Goal: Information Seeking & Learning: Learn about a topic

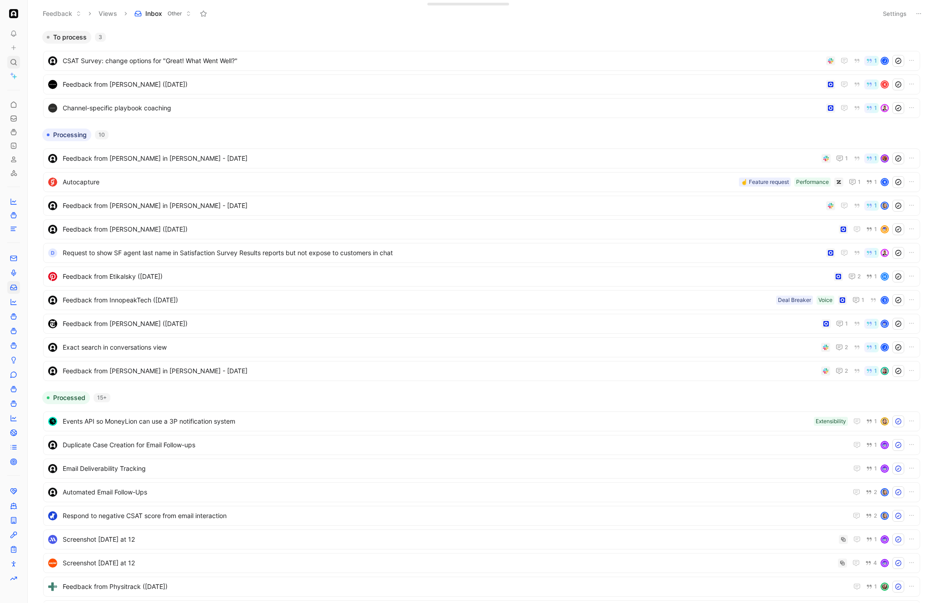
click at [16, 60] on icon at bounding box center [13, 62] width 7 height 7
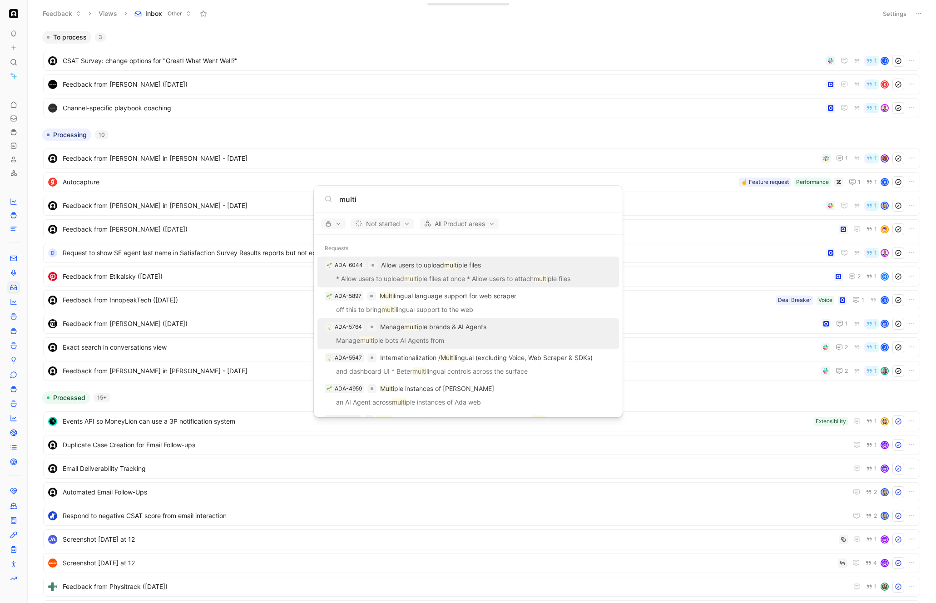
type input "multi"
click at [481, 333] on div "ADA-5764 Manage multi ple brands & AI Agents" at bounding box center [468, 327] width 296 height 16
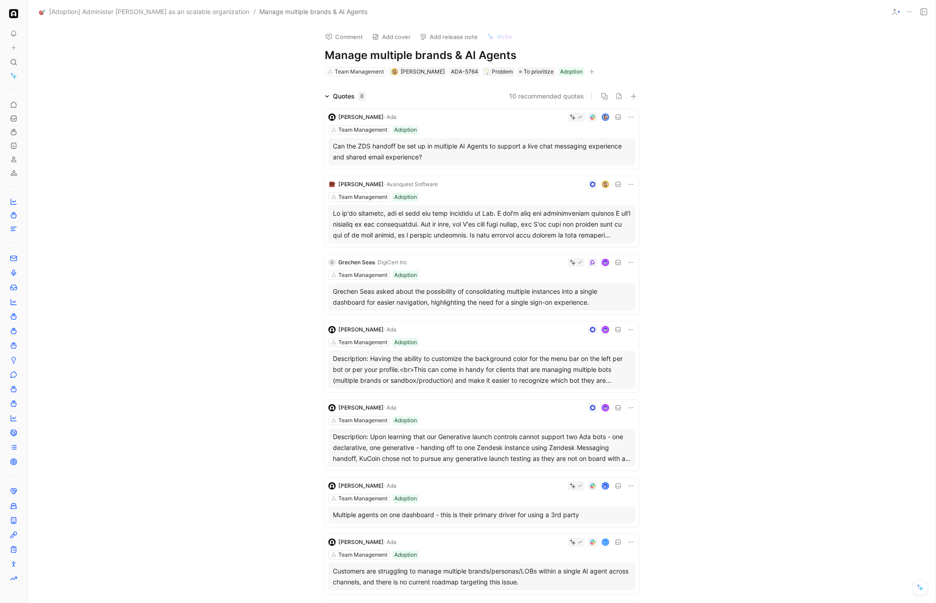
click at [719, 213] on div "Quotes 8 10 recommended quotes [PERSON_NAME] · Ada Team Management Adoption Can…" at bounding box center [481, 378] width 907 height 574
click at [702, 222] on div "Quotes 8 10 recommended quotes [PERSON_NAME] · Ada Team Management Adoption Can…" at bounding box center [481, 378] width 907 height 574
click at [655, 213] on div "Quotes 8 10 recommended quotes [PERSON_NAME] · Ada Team Management Adoption Can…" at bounding box center [481, 378] width 907 height 574
click at [596, 227] on div at bounding box center [482, 224] width 298 height 33
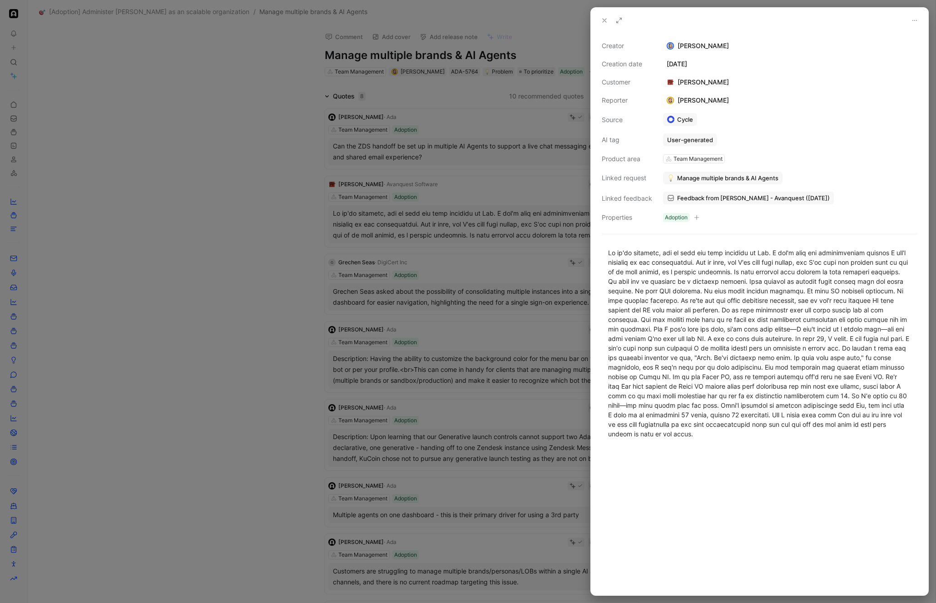
click at [450, 354] on div at bounding box center [468, 301] width 936 height 603
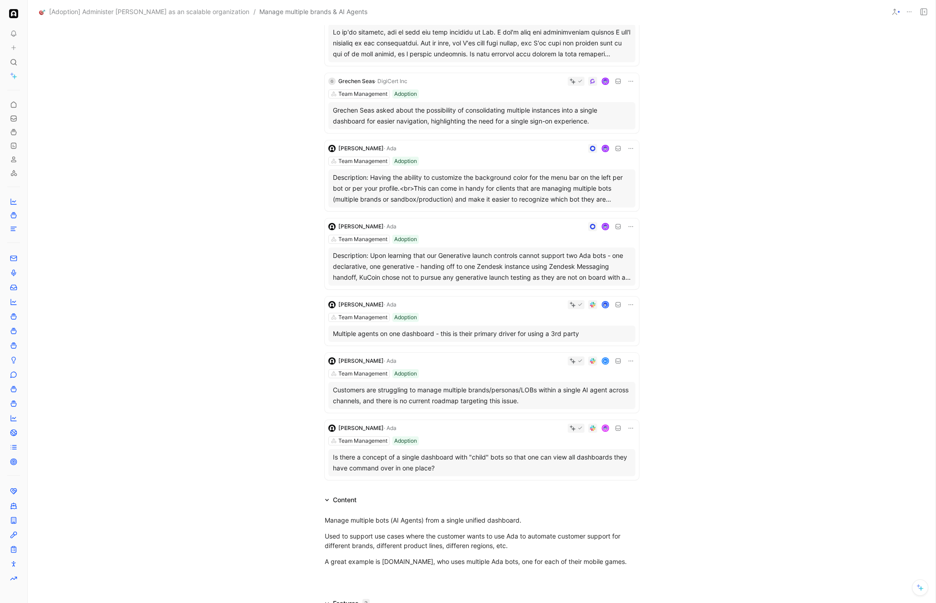
scroll to position [195, 0]
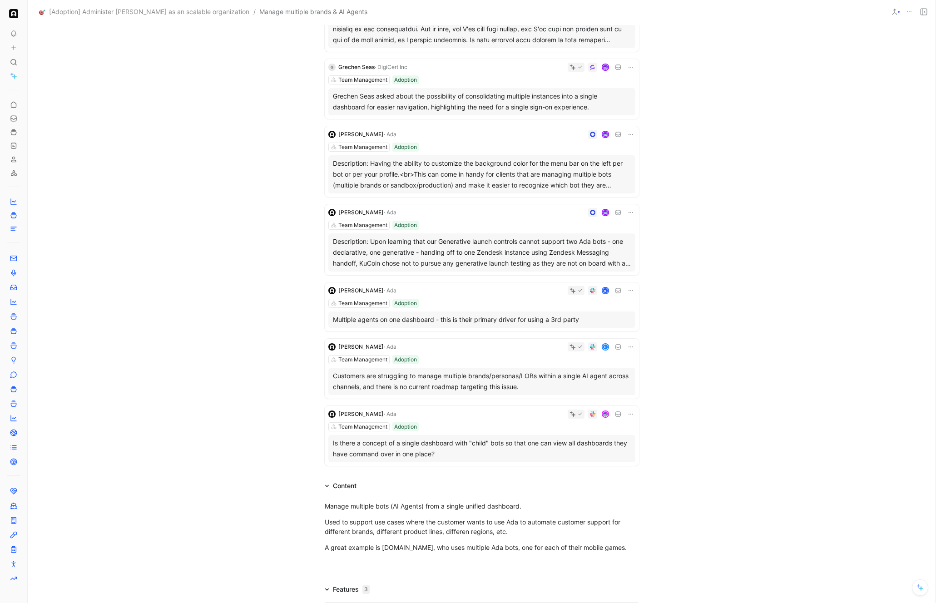
click at [518, 316] on div "Multiple agents on one dashboard - this is their primary driver for using a 3rd…" at bounding box center [482, 319] width 298 height 11
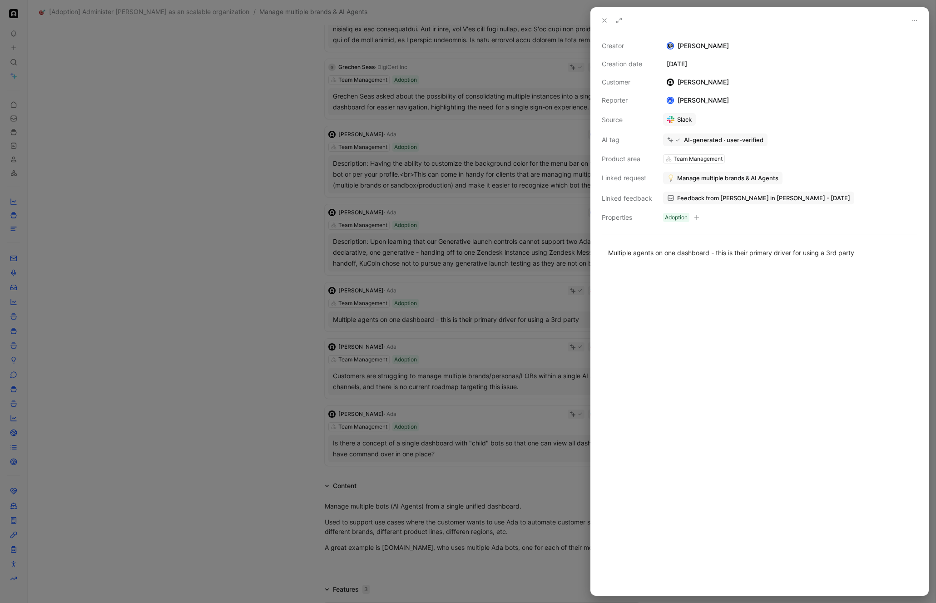
click at [519, 316] on div at bounding box center [468, 301] width 936 height 603
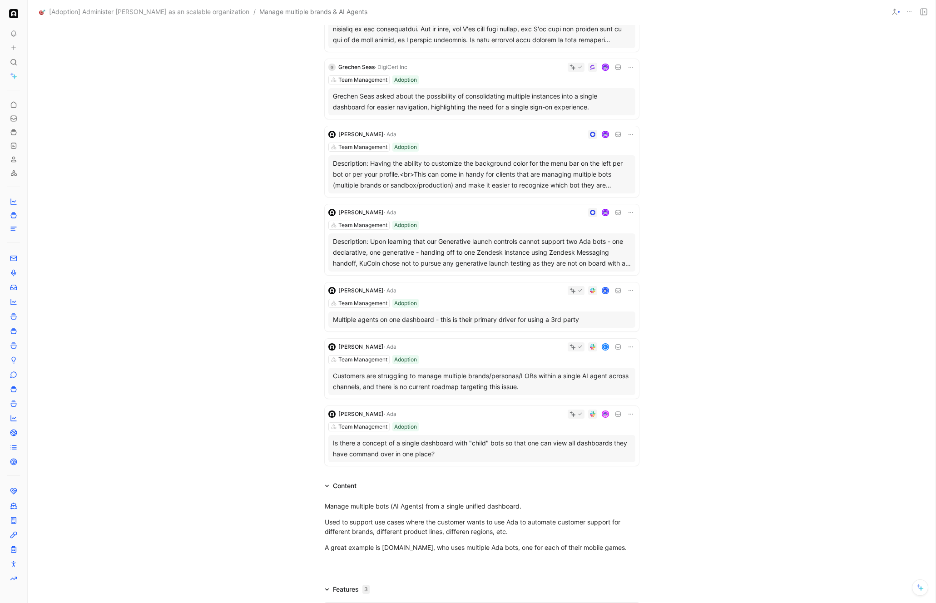
click at [525, 441] on div "Is there a concept of a single dashboard with "child" bots so that one can view…" at bounding box center [482, 449] width 298 height 22
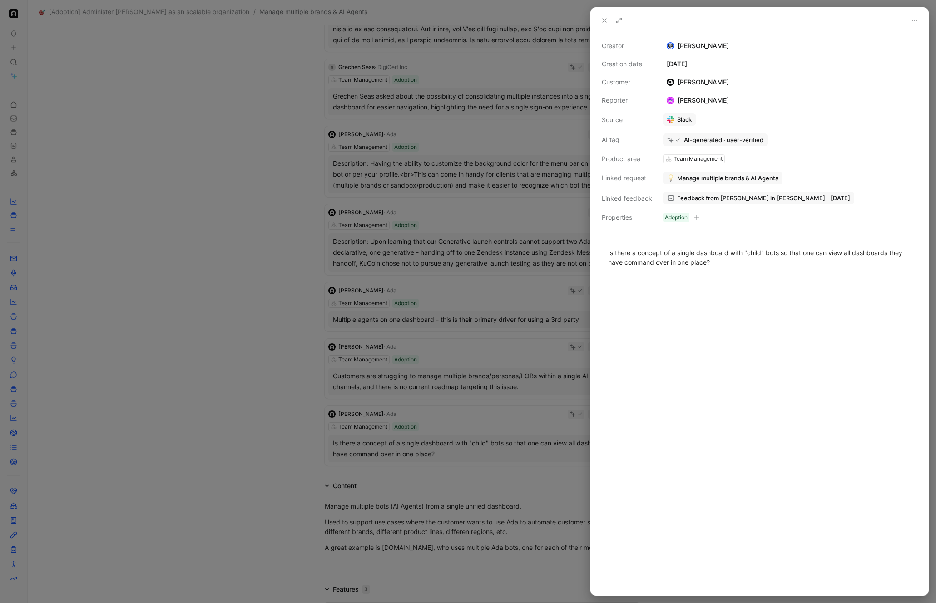
click at [363, 469] on div at bounding box center [468, 301] width 936 height 603
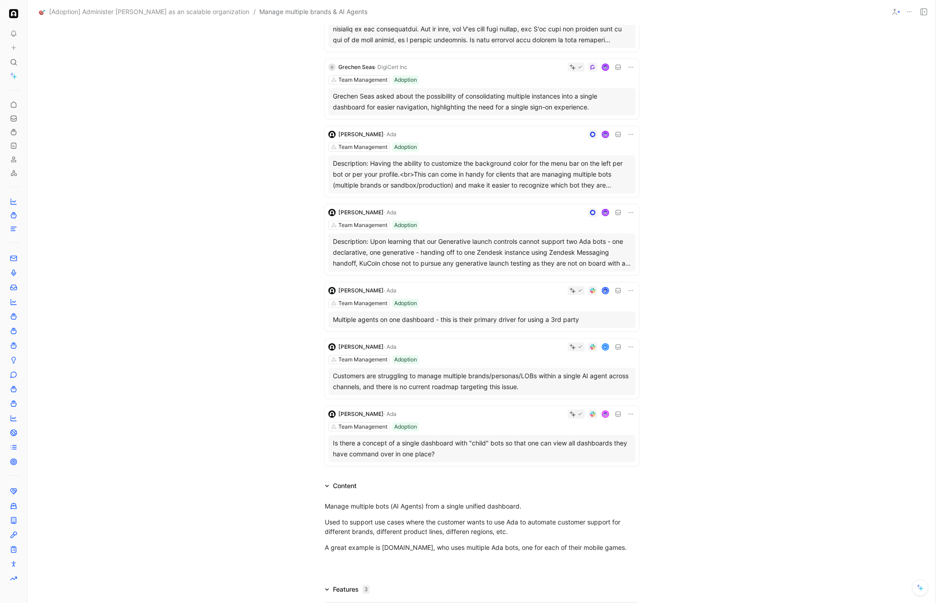
click at [516, 379] on div "Customers are struggling to manage multiple brands/personas/LOBs within a singl…" at bounding box center [482, 381] width 298 height 22
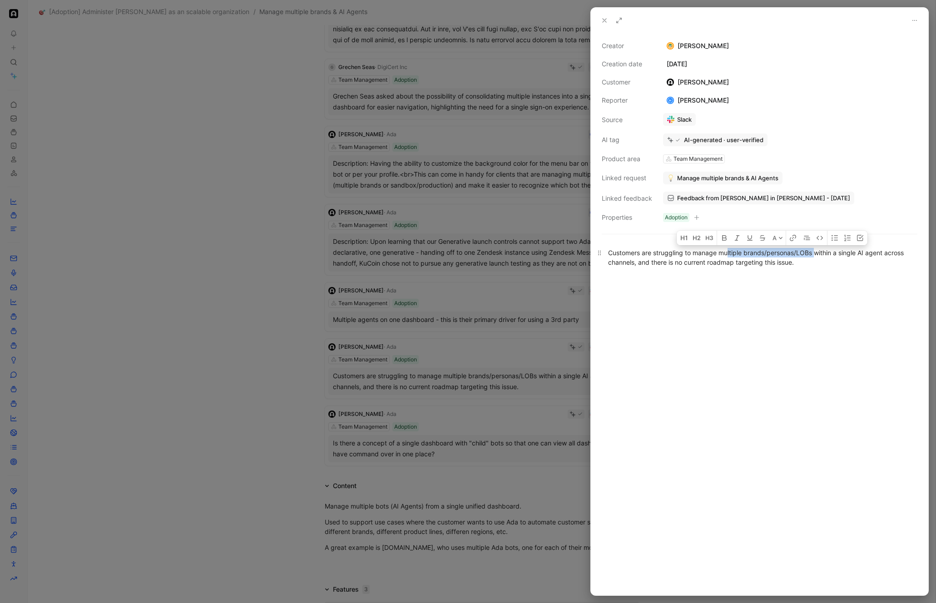
drag, startPoint x: 816, startPoint y: 252, endPoint x: 728, endPoint y: 251, distance: 87.6
click at [728, 251] on div "Customers are struggling to manage multiple brands/personas/LOBs within a singl…" at bounding box center [759, 257] width 303 height 19
drag, startPoint x: 716, startPoint y: 253, endPoint x: 835, endPoint y: 249, distance: 119.4
click at [835, 249] on div "Customers are struggling to manage multiple brands/personas/LOBs within a singl…" at bounding box center [759, 257] width 303 height 19
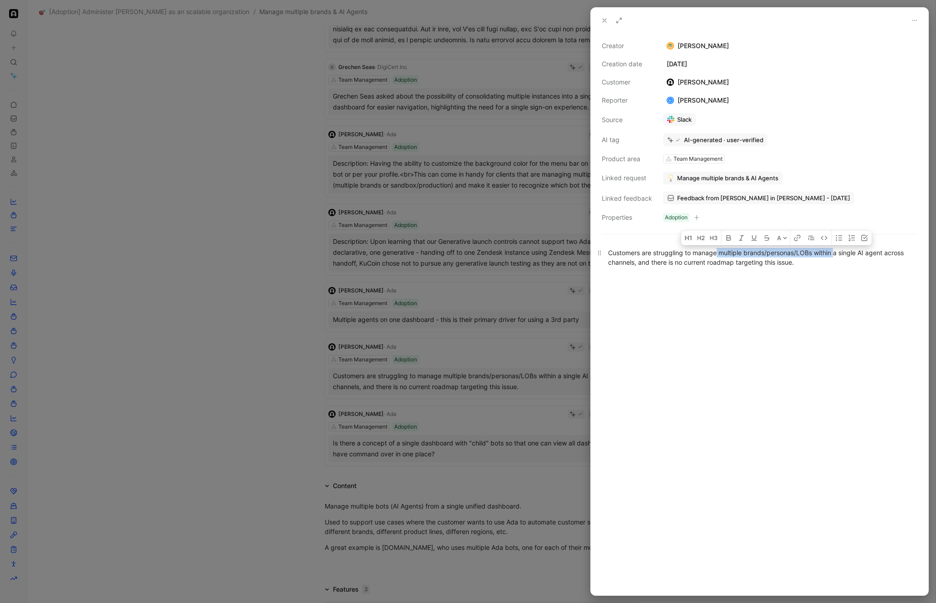
click at [835, 249] on div "Customers are struggling to manage multiple brands/personas/LOBs within a singl…" at bounding box center [759, 257] width 303 height 19
click at [833, 260] on div "Customers are struggling to manage multiple brands/personas/LOBs within a singl…" at bounding box center [759, 257] width 303 height 19
click at [398, 397] on div at bounding box center [468, 301] width 936 height 603
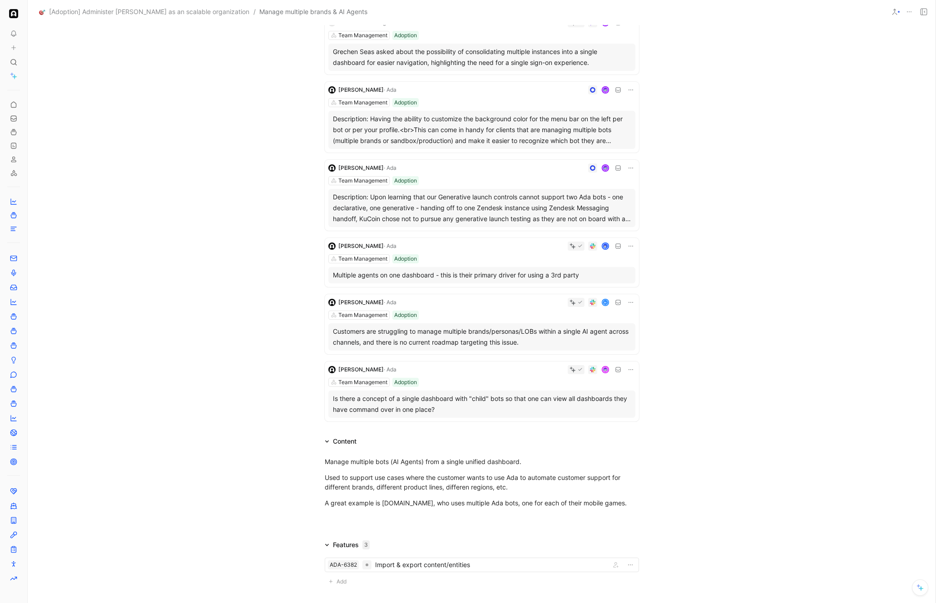
scroll to position [242, 0]
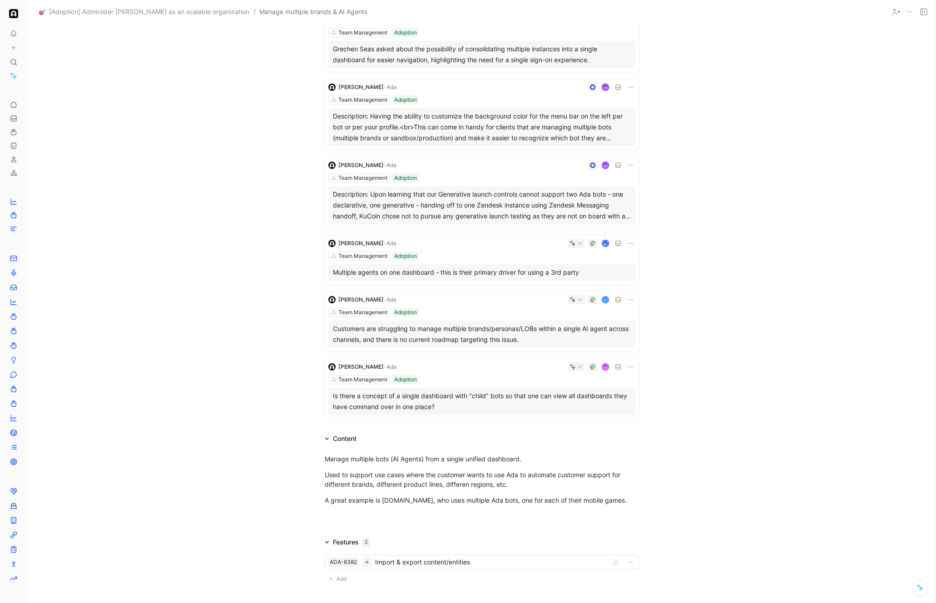
click at [511, 331] on div "Customers are struggling to manage multiple brands/personas/LOBs within a singl…" at bounding box center [482, 334] width 298 height 22
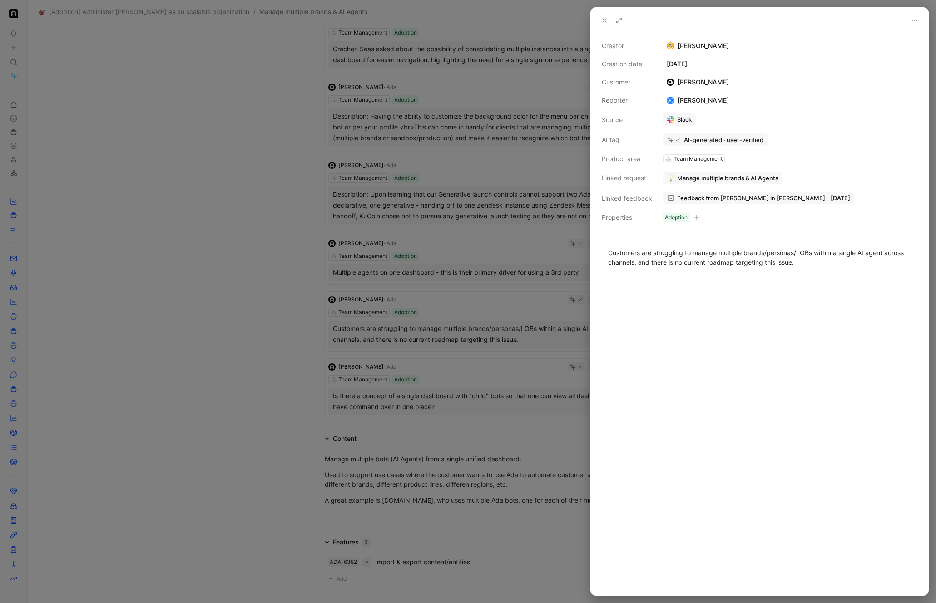
click at [684, 119] on link "Slack" at bounding box center [679, 119] width 33 height 13
click at [476, 113] on div at bounding box center [468, 301] width 936 height 603
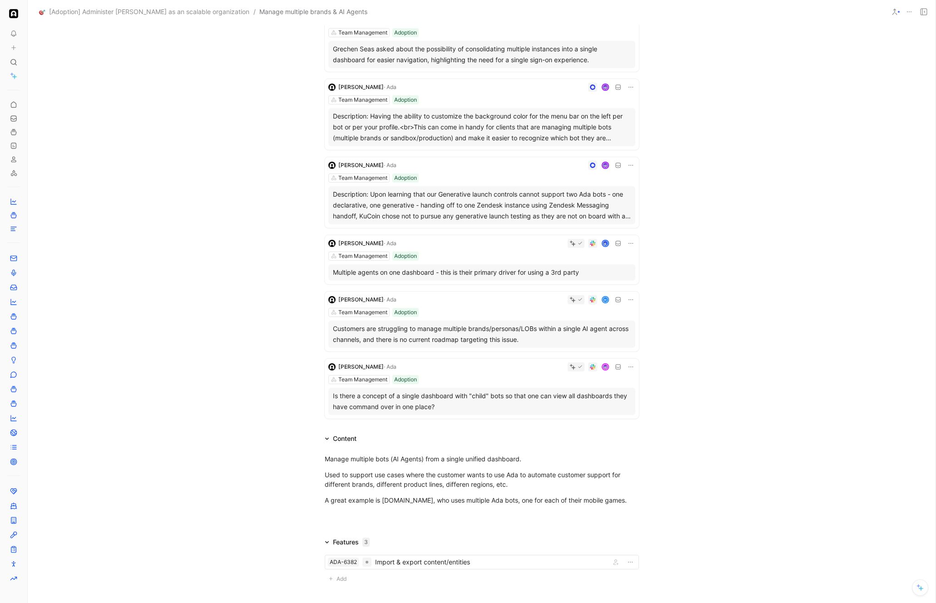
click at [722, 248] on div "Quotes 8 10 recommended quotes [PERSON_NAME] · Ada Team Management Adoption Can…" at bounding box center [481, 135] width 907 height 574
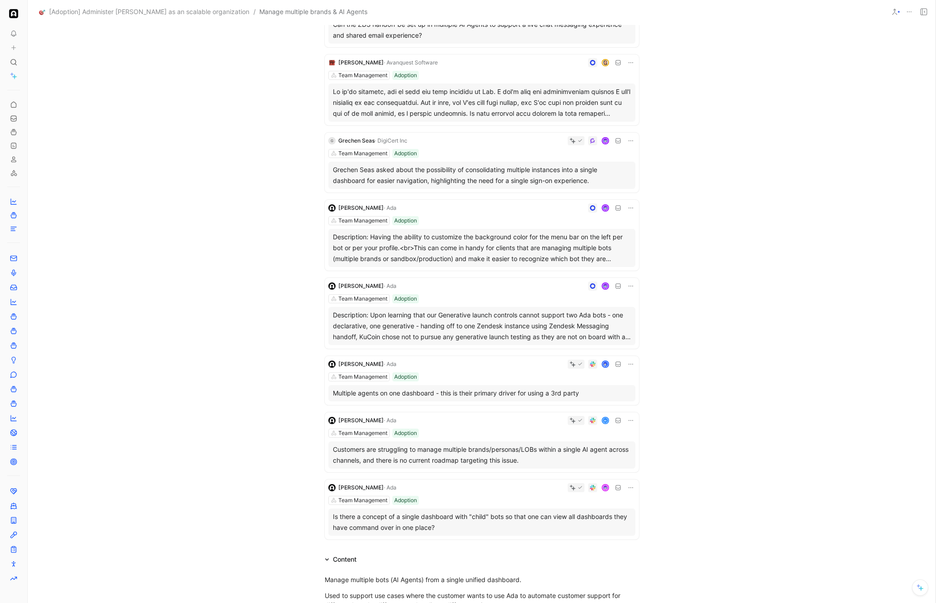
scroll to position [113, 0]
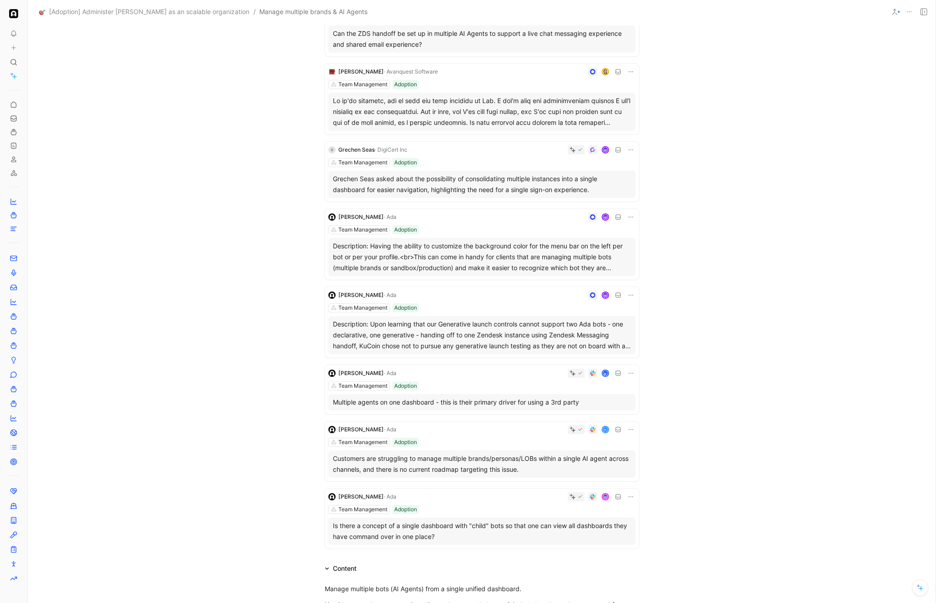
click at [556, 261] on div "Description: Having the ability to customize the background color for the menu …" at bounding box center [482, 257] width 298 height 33
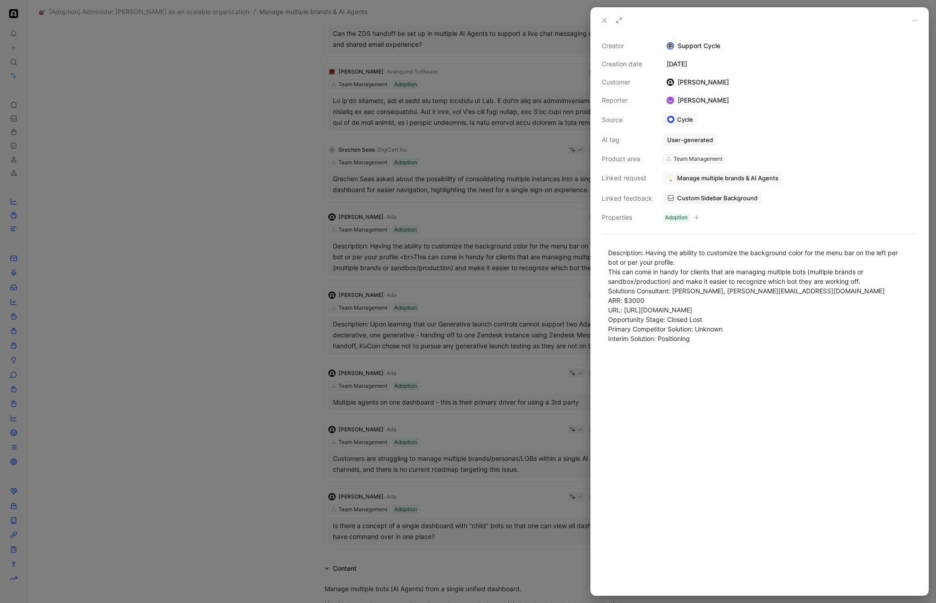
click at [556, 261] on div at bounding box center [468, 301] width 936 height 603
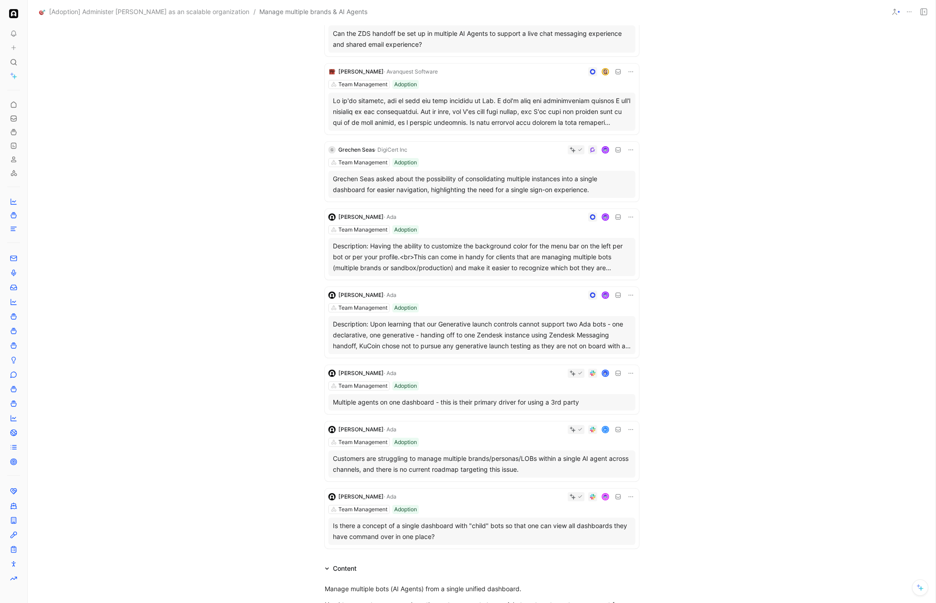
click at [717, 244] on div "Quotes 8 10 recommended quotes [PERSON_NAME] · Ada Team Management Adoption Can…" at bounding box center [481, 265] width 907 height 574
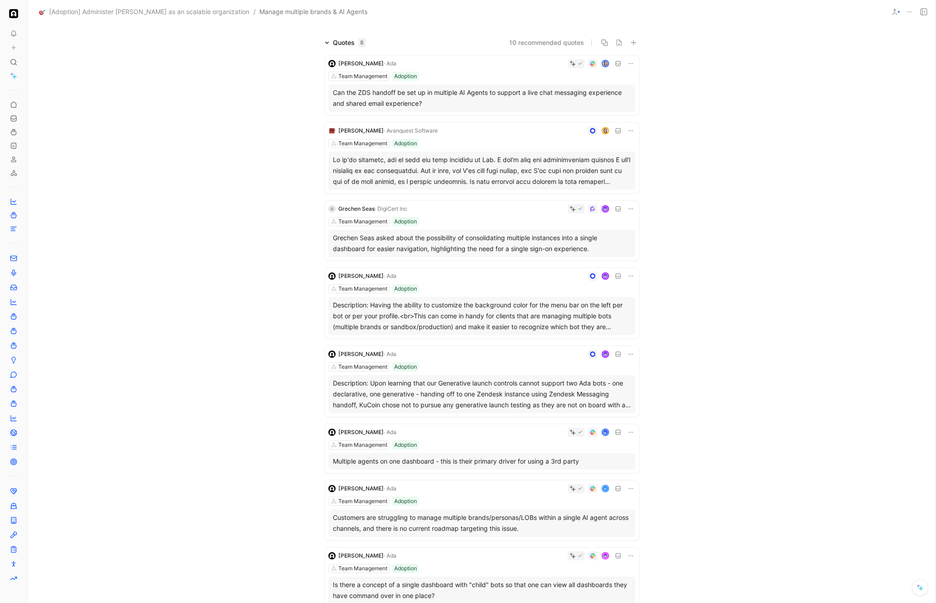
scroll to position [29, 0]
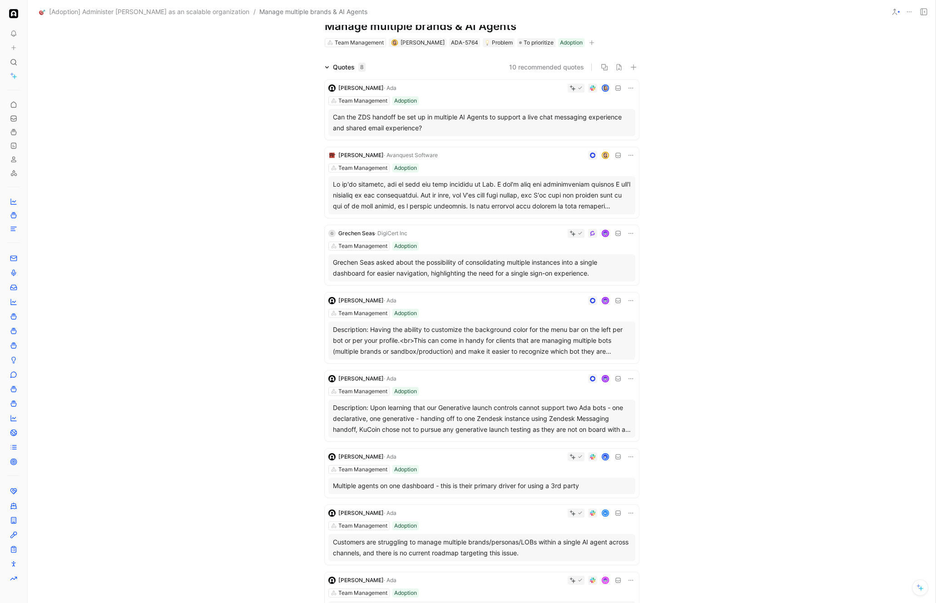
click at [709, 232] on div "Quotes 8 10 recommended quotes [PERSON_NAME] · Ada Team Management Adoption Can…" at bounding box center [481, 349] width 907 height 574
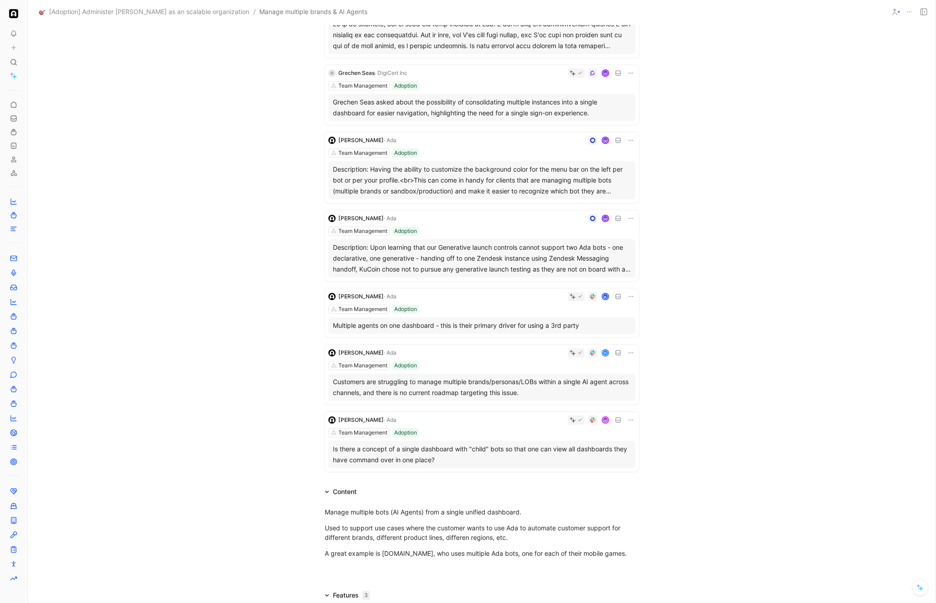
scroll to position [214, 0]
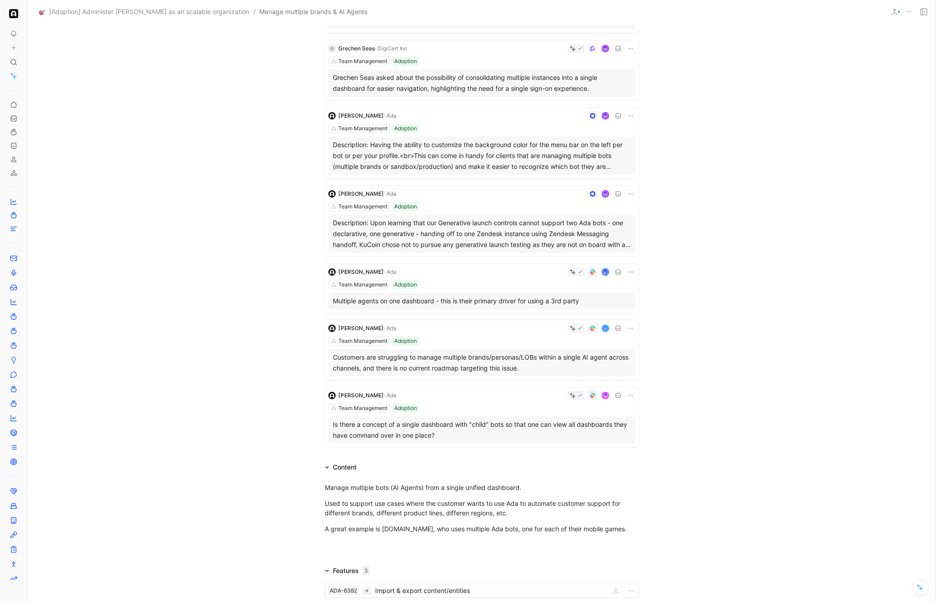
click at [498, 364] on div "Customers are struggling to manage multiple brands/personas/LOBs within a singl…" at bounding box center [482, 363] width 298 height 22
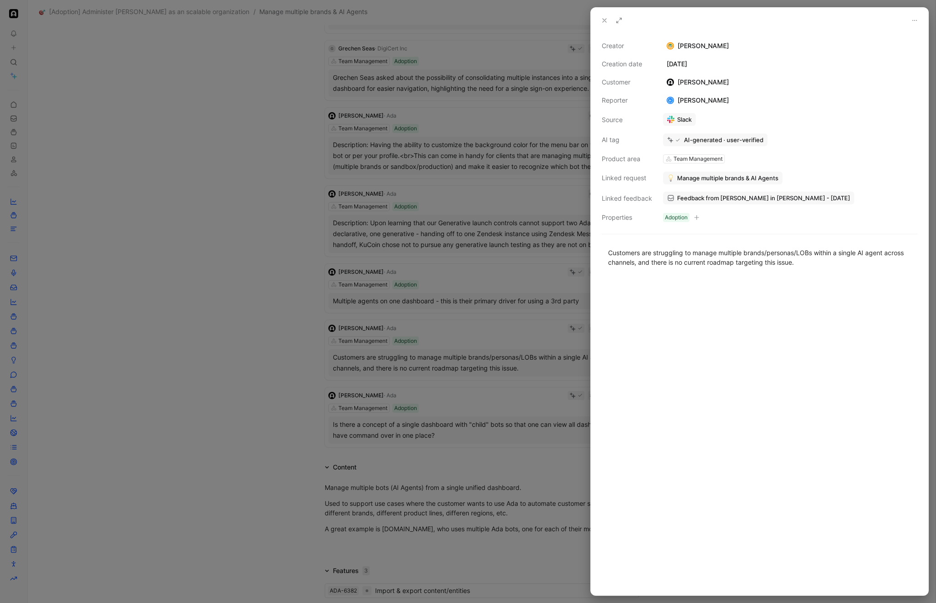
click at [498, 364] on div at bounding box center [468, 301] width 936 height 603
